Goal: Task Accomplishment & Management: Use online tool/utility

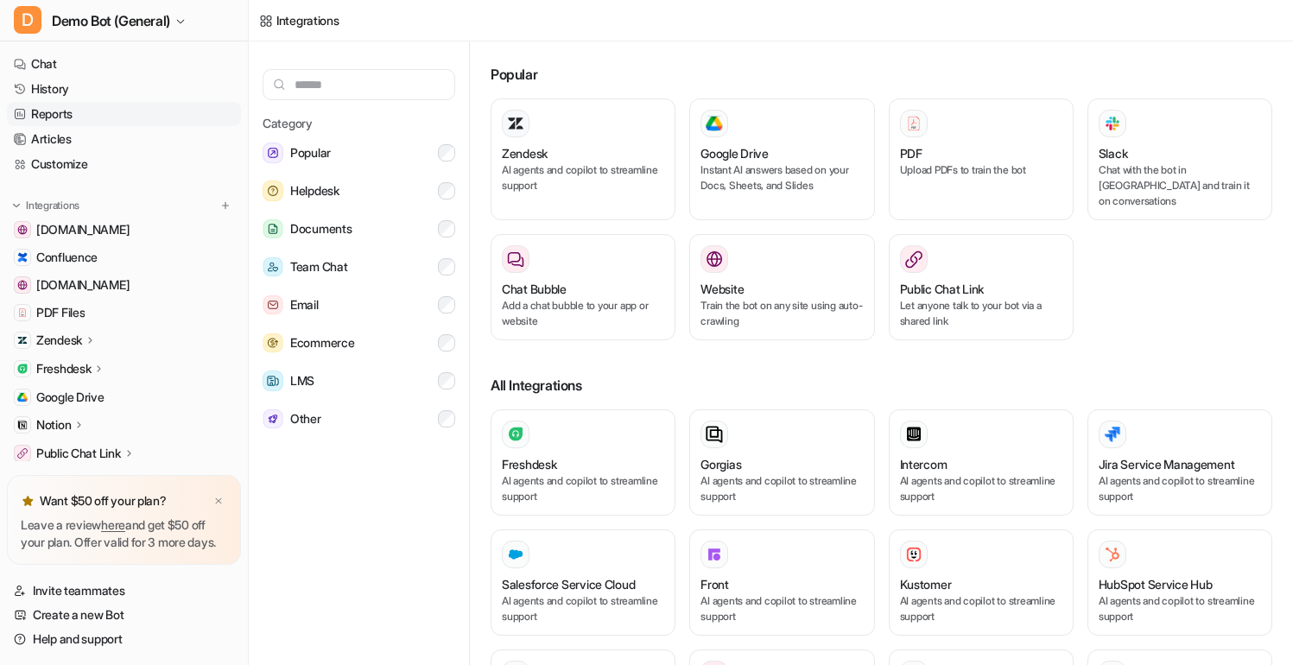
scroll to position [7, 0]
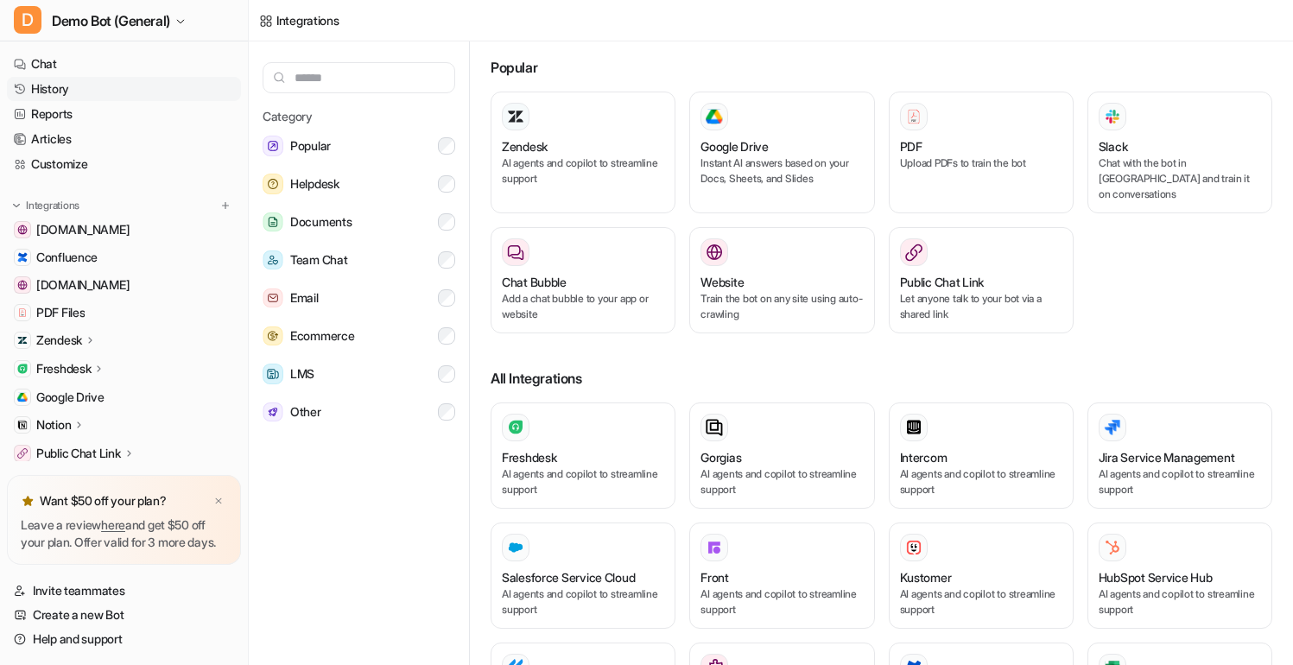
click at [80, 89] on link "History" at bounding box center [124, 89] width 234 height 24
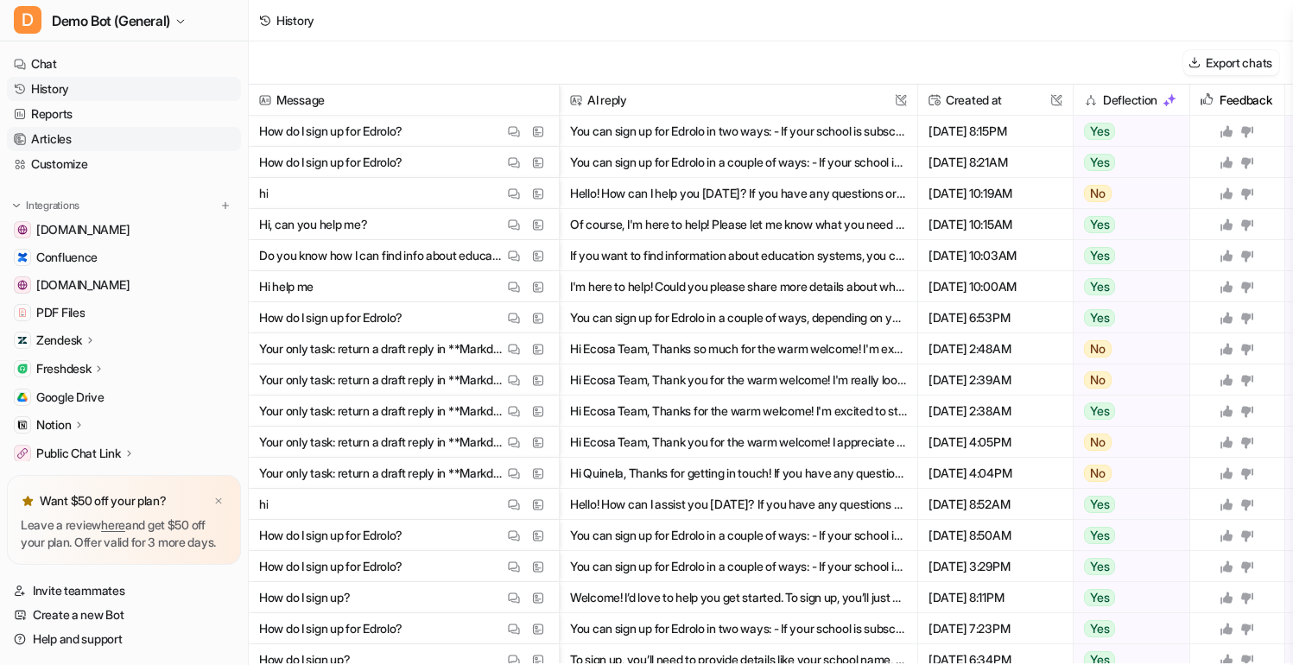
click at [83, 149] on link "Articles" at bounding box center [124, 139] width 234 height 24
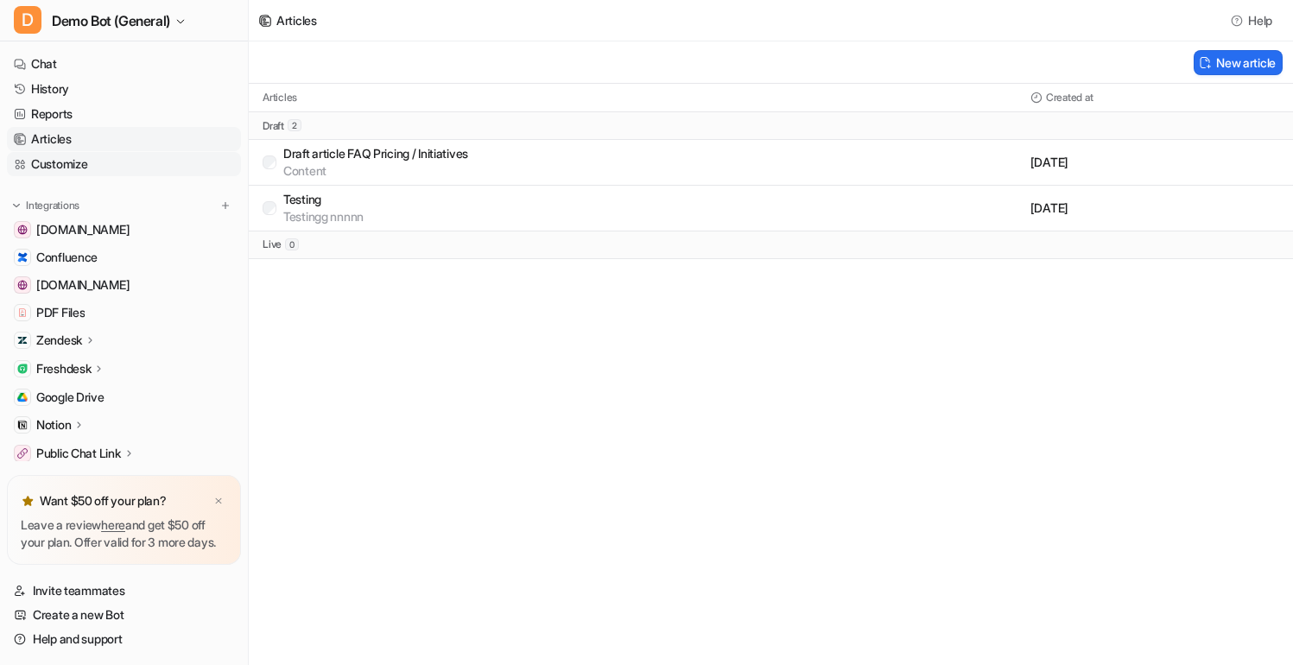
click at [90, 164] on link "Customize" at bounding box center [124, 164] width 234 height 24
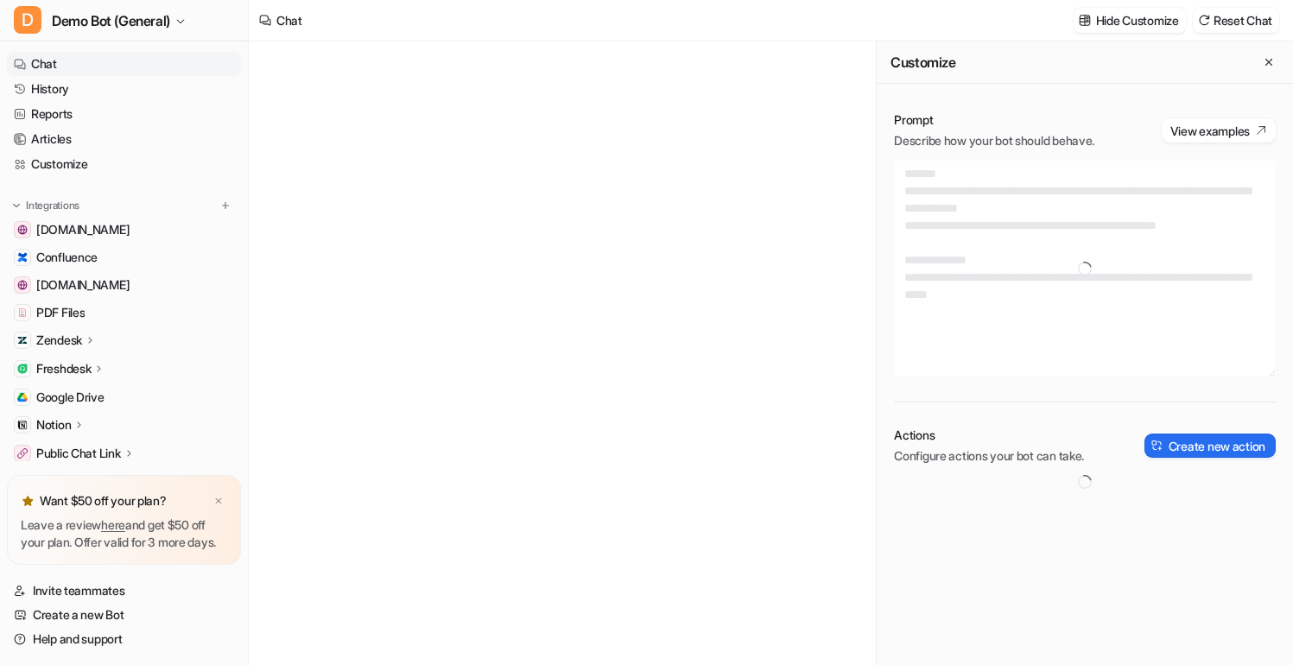
click at [94, 339] on icon at bounding box center [91, 340] width 12 height 13
type textarea "**********"
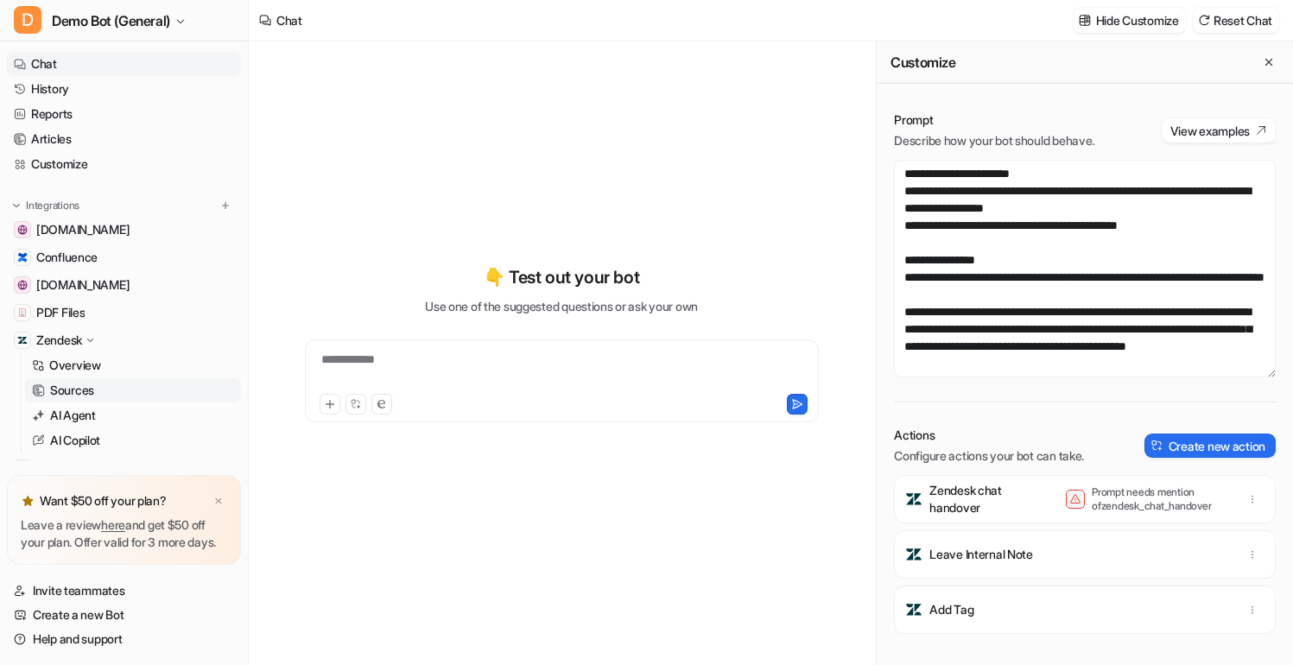
click at [109, 387] on link "Sources" at bounding box center [133, 390] width 216 height 24
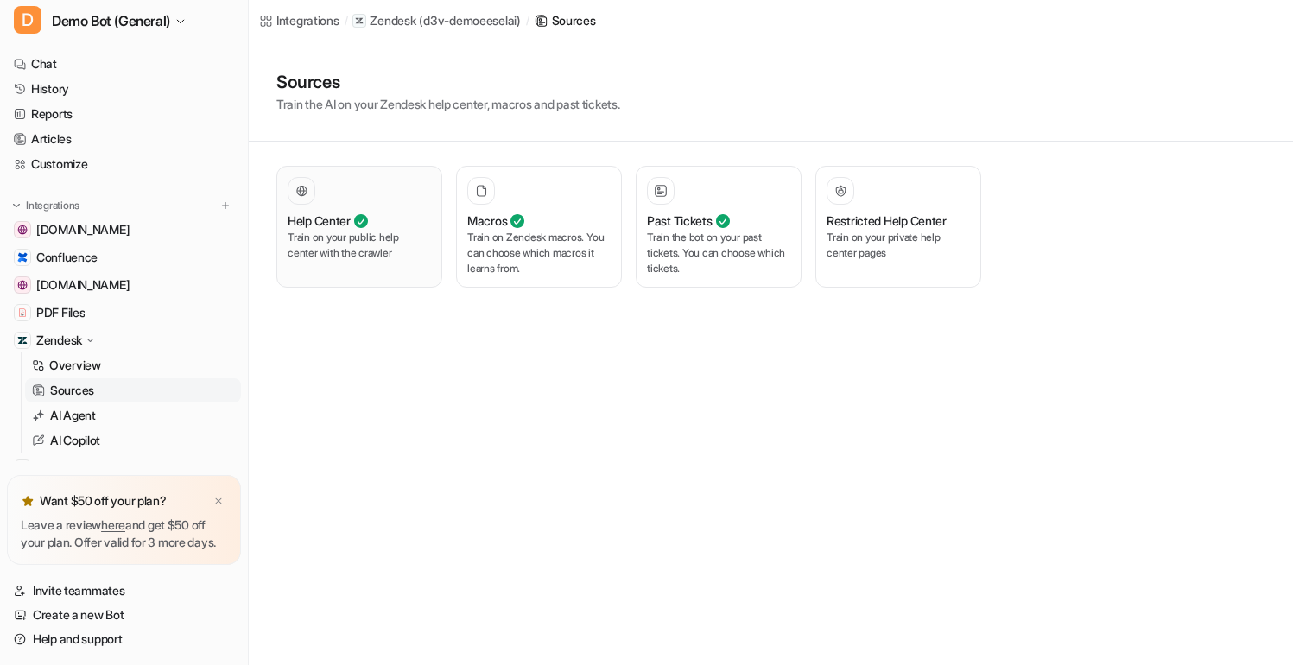
click at [412, 257] on p "Train on your public help center with the crawler" at bounding box center [359, 245] width 143 height 31
click at [509, 270] on p "Train on Zendesk macros. You can choose which macros it learns from." at bounding box center [538, 253] width 143 height 47
click at [359, 260] on p "Train on your public help center with the crawler" at bounding box center [359, 245] width 143 height 31
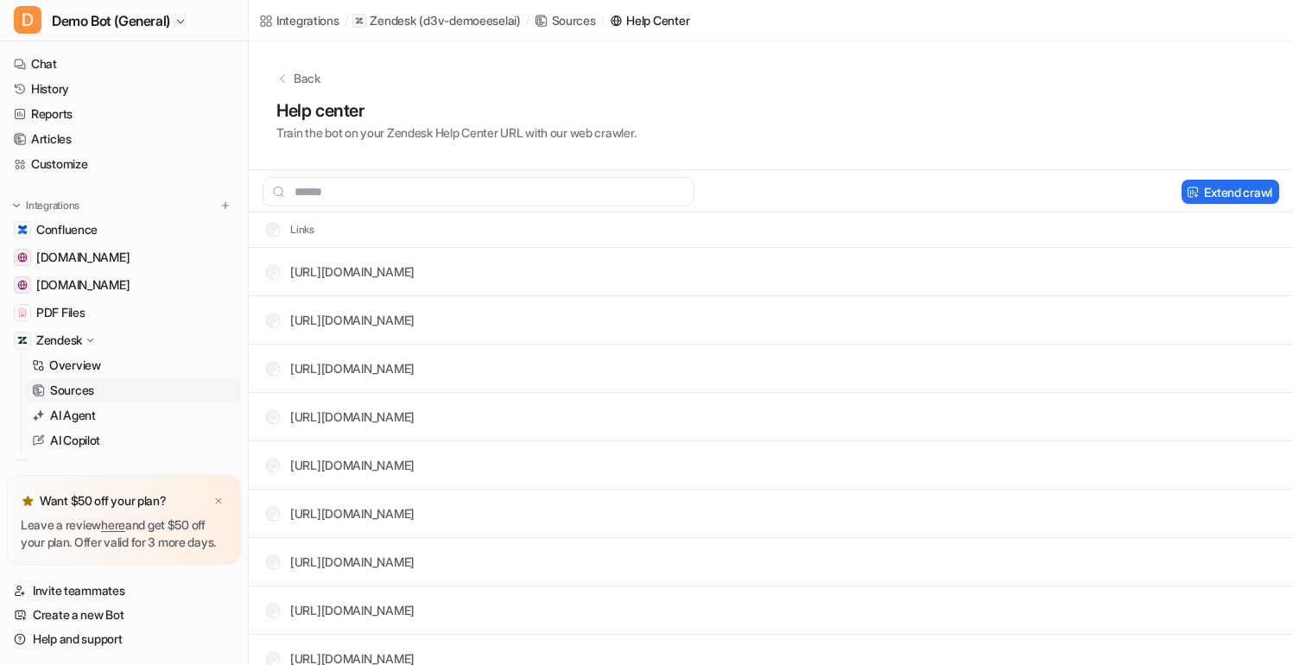
click at [957, 105] on div "Help center Train the bot on your Zendesk Help Center URL with our web crawler." at bounding box center [770, 120] width 989 height 44
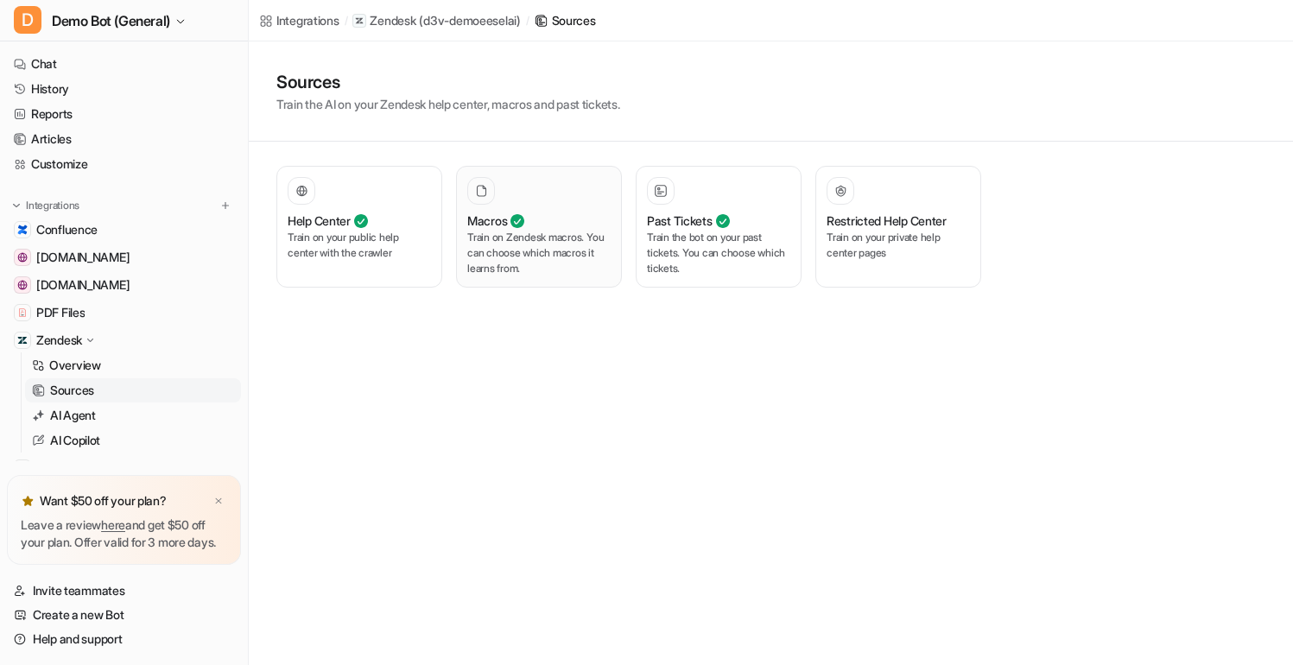
click at [480, 193] on icon at bounding box center [481, 191] width 13 height 12
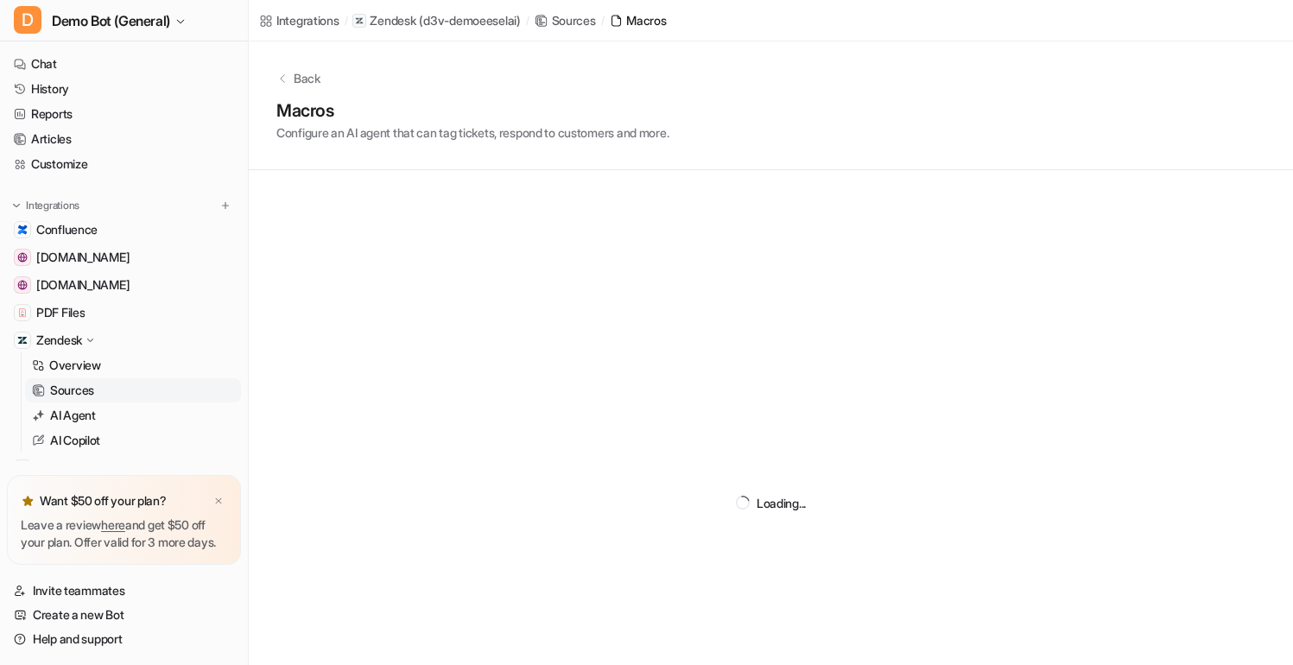
click at [480, 193] on div "Loading..." at bounding box center [771, 502] width 1045 height 665
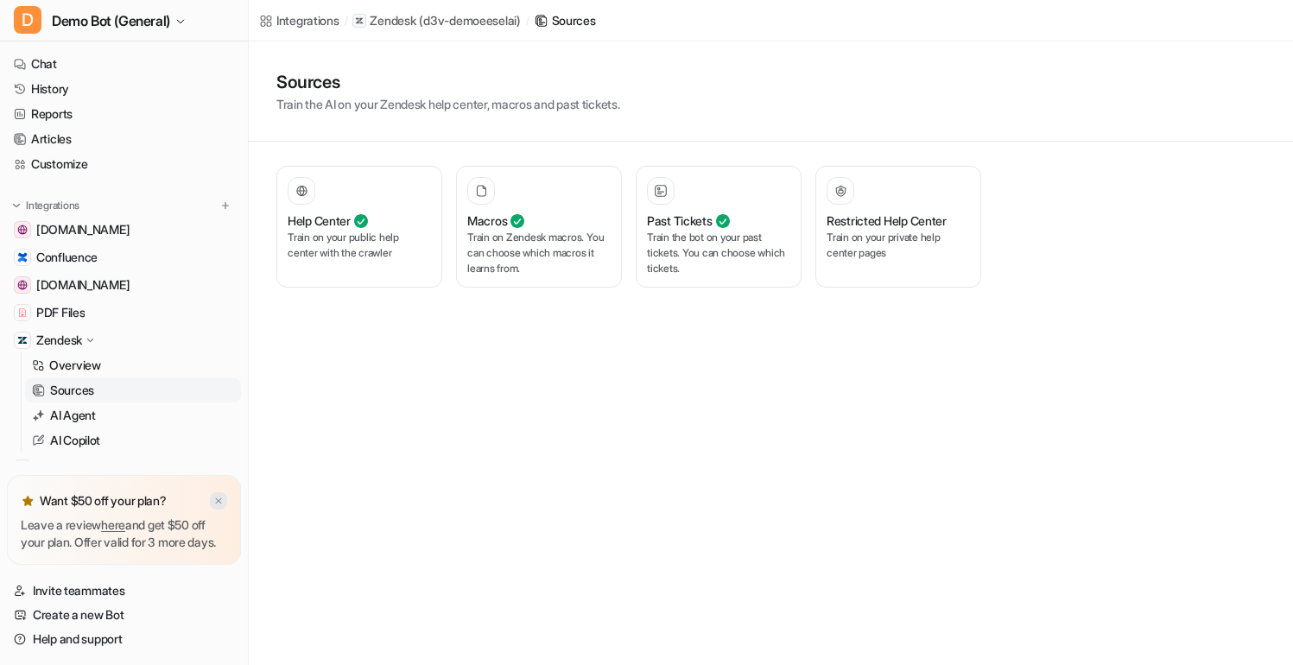
click at [219, 496] on img at bounding box center [218, 501] width 10 height 11
